Goal: Navigation & Orientation: Find specific page/section

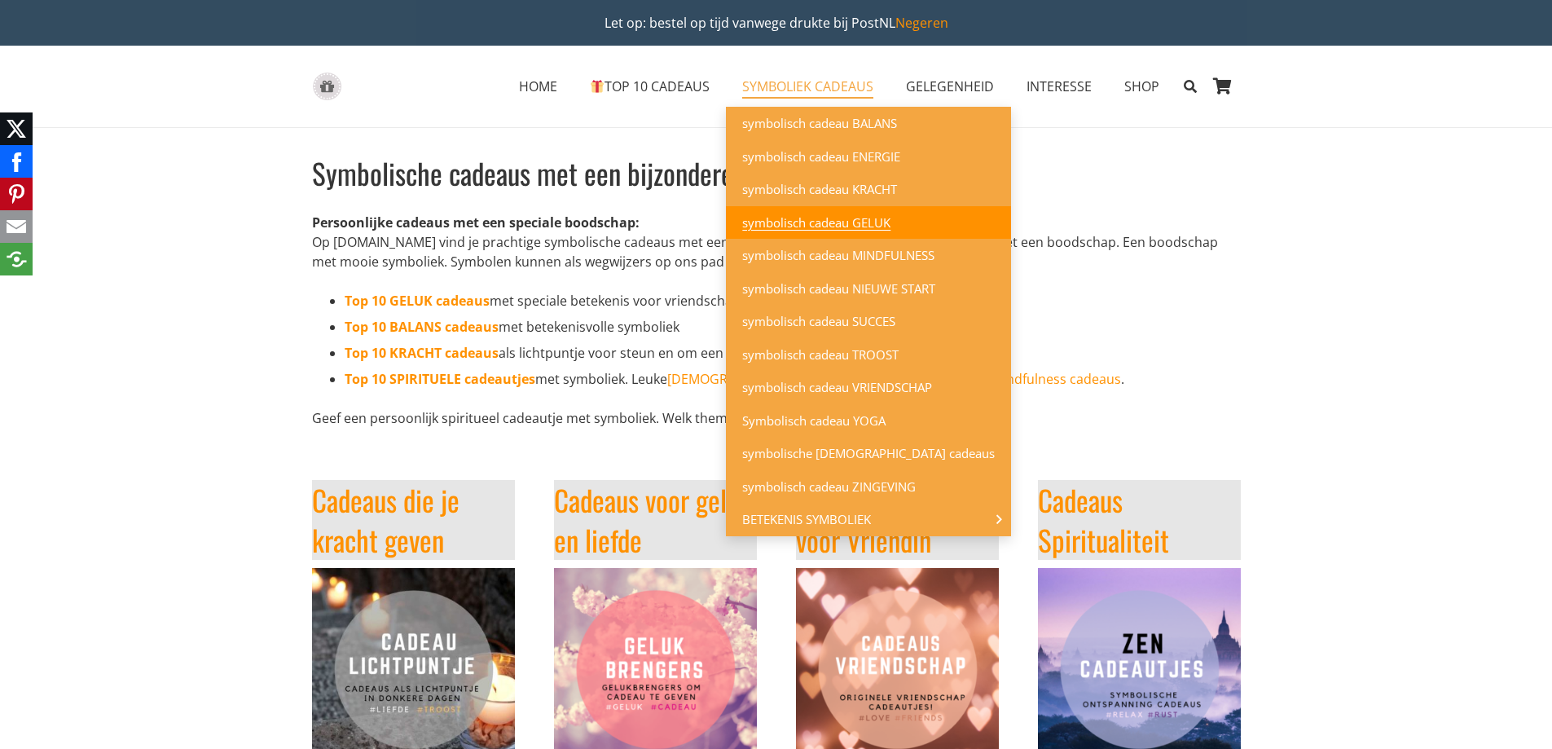
click at [795, 220] on span "symbolisch cadeau GELUK" at bounding box center [816, 222] width 148 height 16
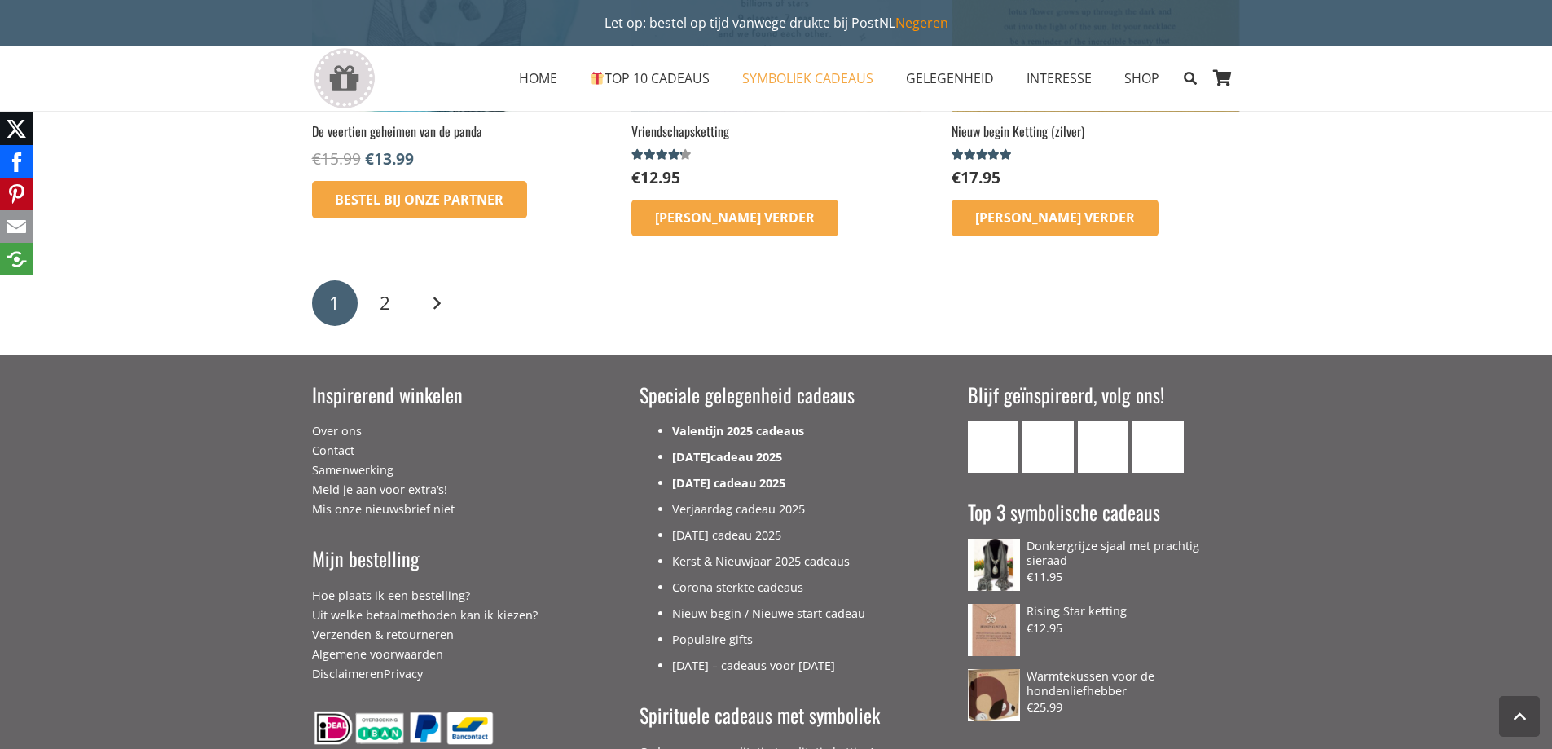
scroll to position [2607, 0]
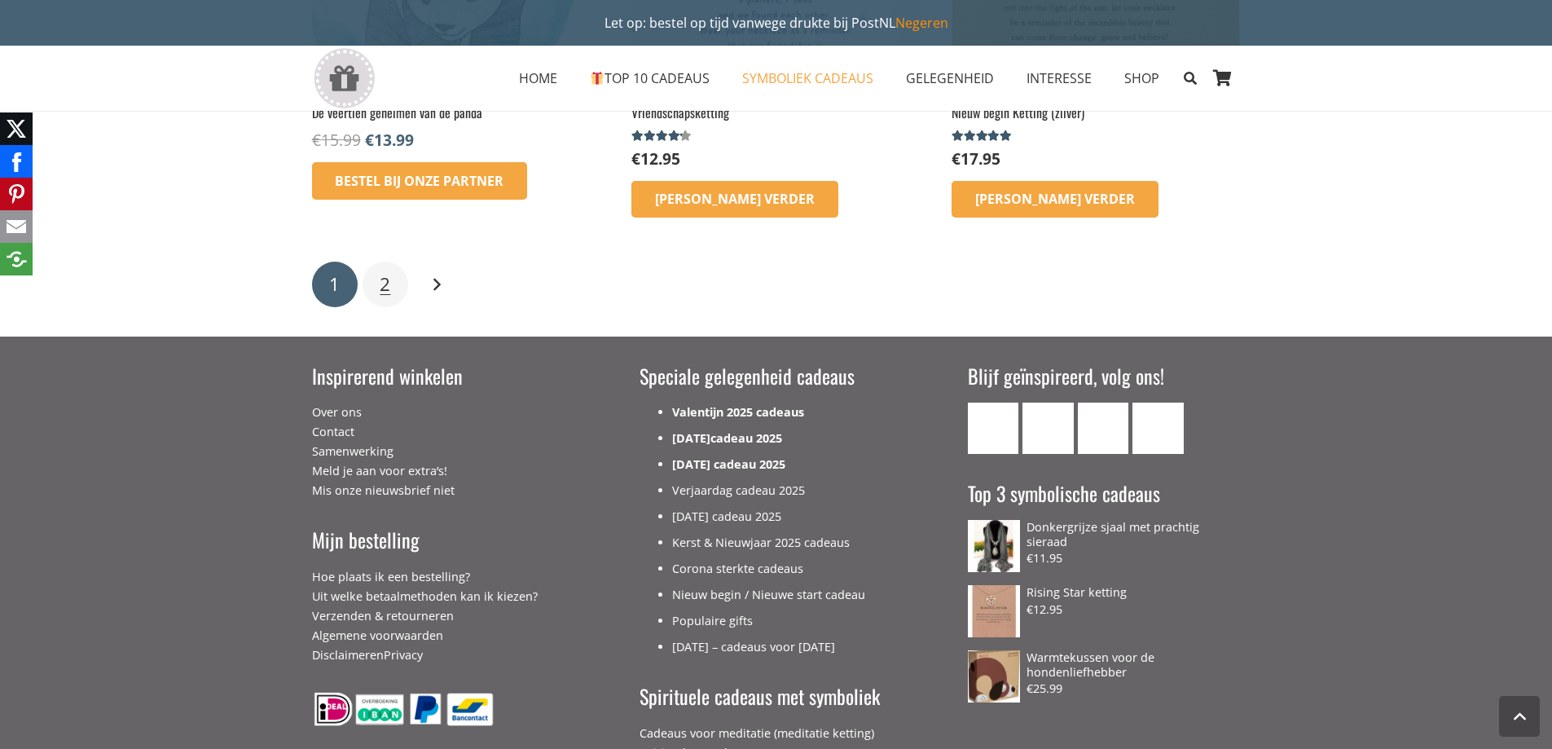
click at [386, 283] on span "2" at bounding box center [385, 283] width 11 height 25
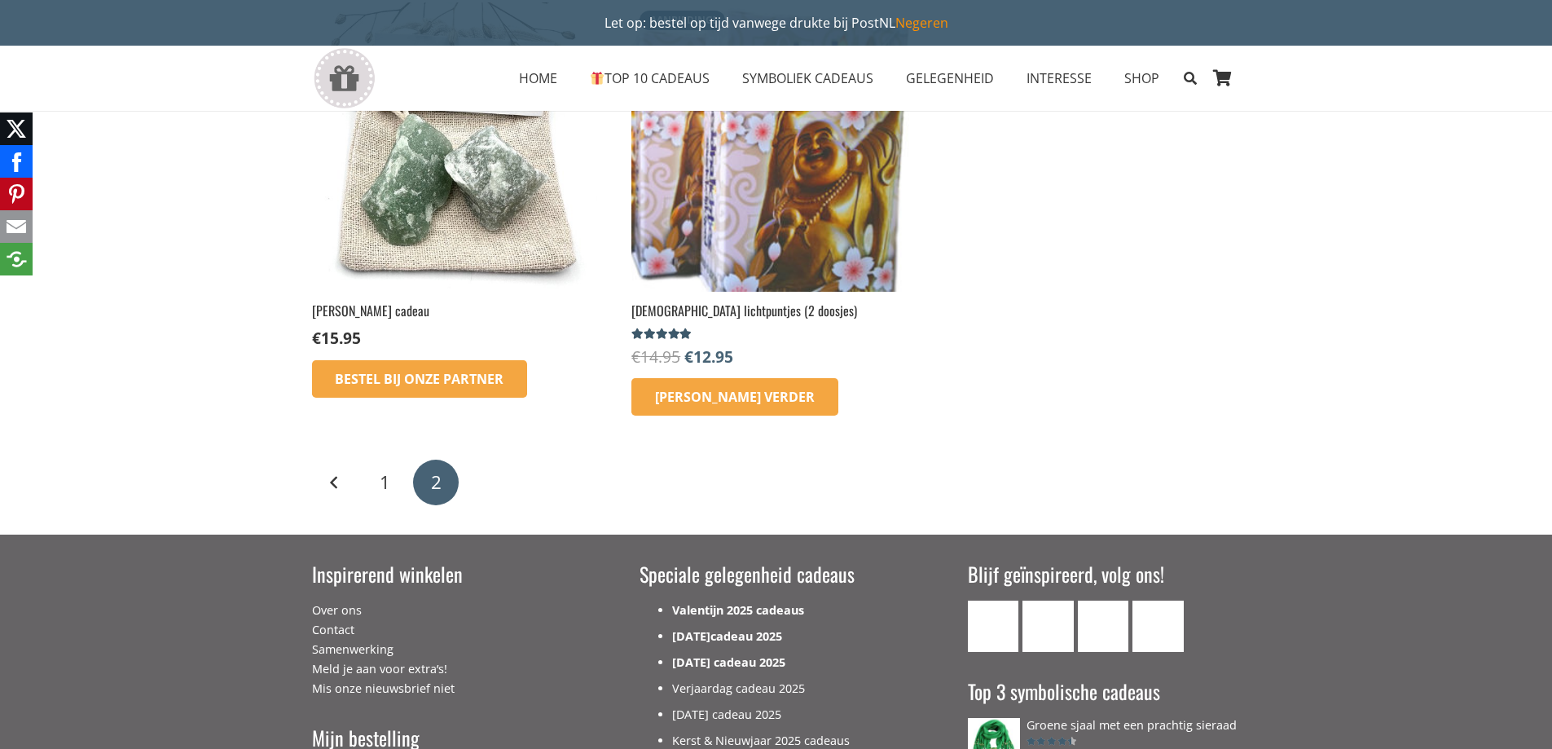
scroll to position [815, 0]
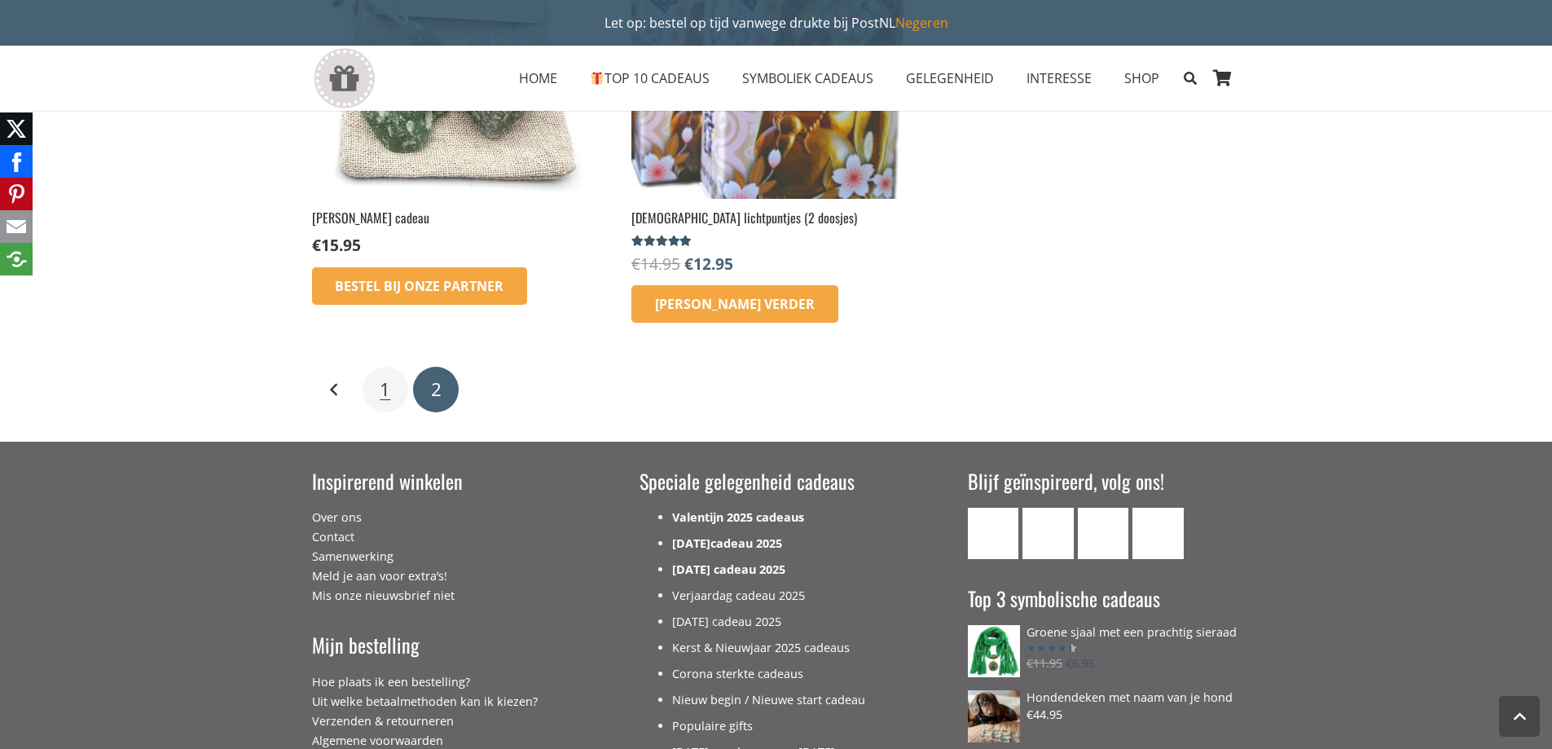
click at [387, 389] on span "1" at bounding box center [385, 388] width 11 height 25
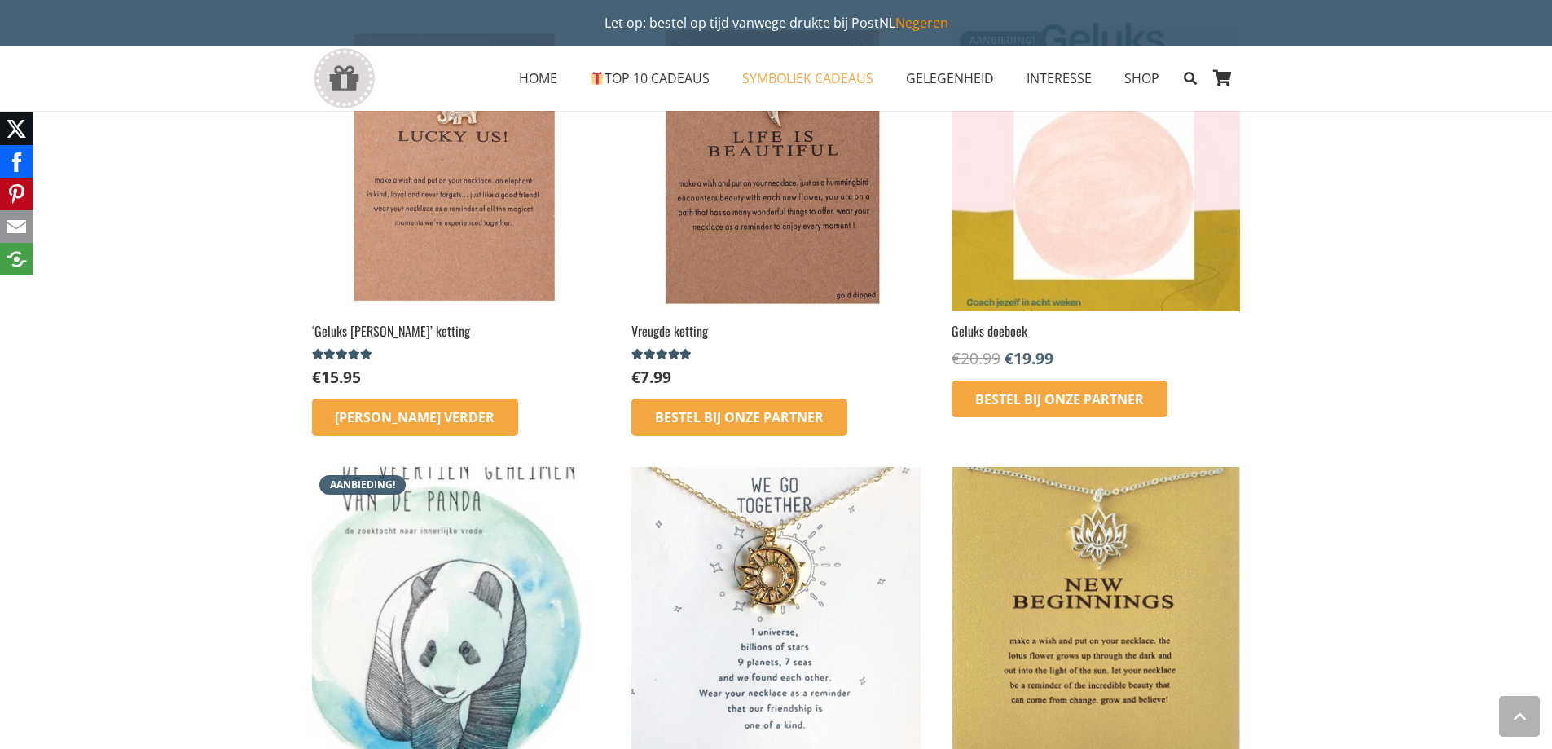
scroll to position [1955, 0]
